Goal: Task Accomplishment & Management: Manage account settings

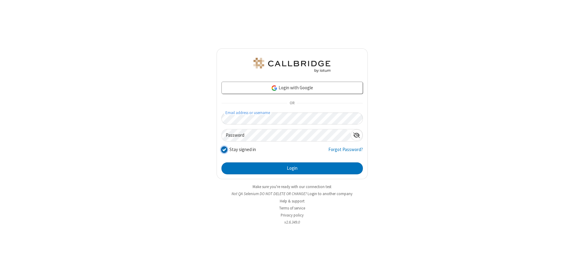
click at [224, 149] on input "Stay signed in" at bounding box center [225, 149] width 6 height 6
checkbox input "false"
click at [292, 168] on button "Login" at bounding box center [293, 168] width 142 height 12
click at [224, 149] on input "Stay signed in" at bounding box center [225, 149] width 6 height 6
checkbox input "false"
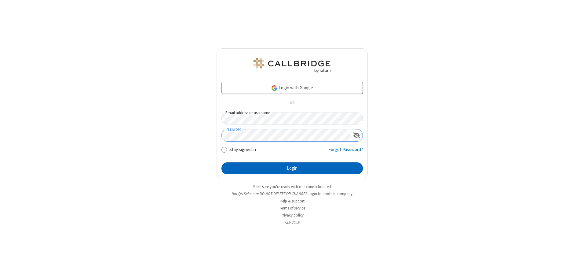
click at [292, 168] on button "Login" at bounding box center [293, 168] width 142 height 12
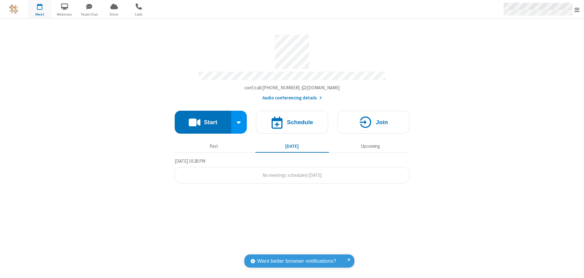
click at [577, 9] on span "Open menu" at bounding box center [577, 10] width 5 height 6
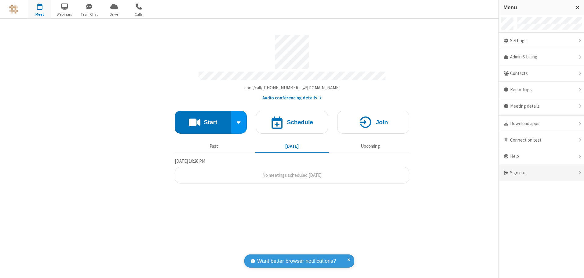
click at [542, 173] on div "Sign out" at bounding box center [541, 173] width 85 height 16
